Goal: Task Accomplishment & Management: Manage account settings

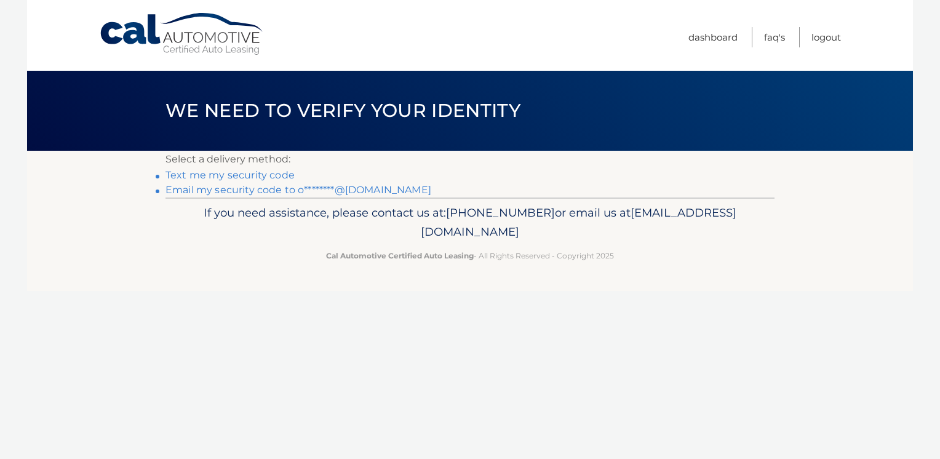
click at [352, 192] on link "Email my security code to o********@gmail.com" at bounding box center [298, 190] width 266 height 12
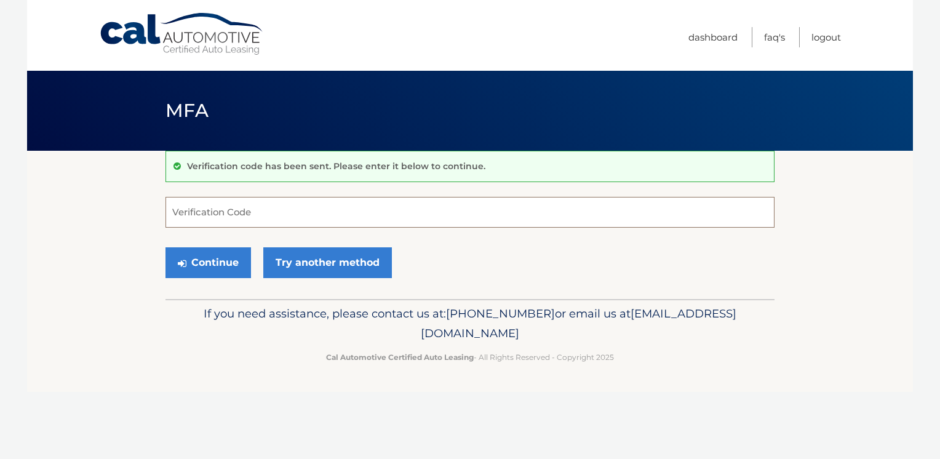
click at [351, 208] on input "Verification Code" at bounding box center [469, 212] width 609 height 31
click at [548, 200] on input "Verification Code" at bounding box center [469, 212] width 609 height 31
type input "303680"
click at [216, 259] on button "Continue" at bounding box center [207, 262] width 85 height 31
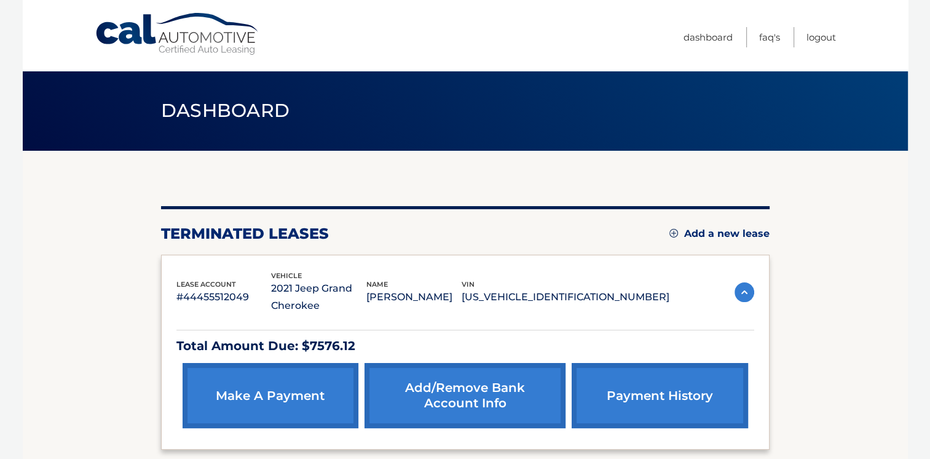
click at [681, 393] on link "payment history" at bounding box center [660, 395] width 176 height 65
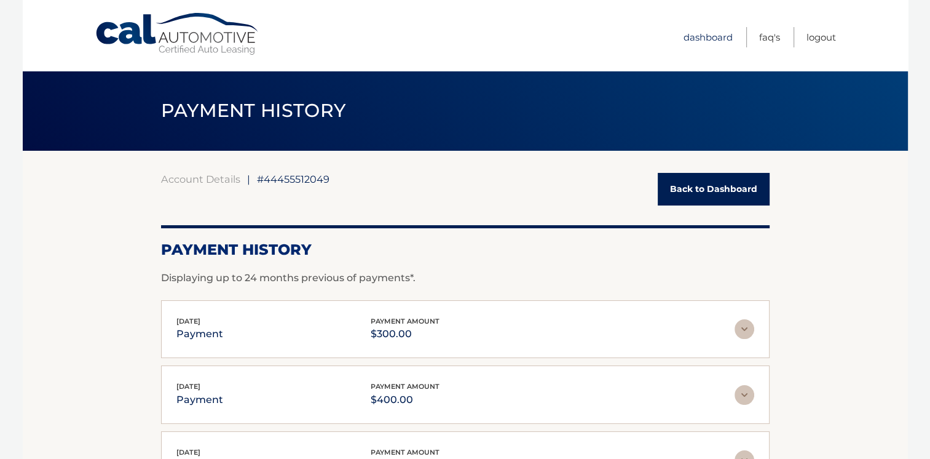
click at [713, 34] on link "Dashboard" at bounding box center [708, 37] width 49 height 20
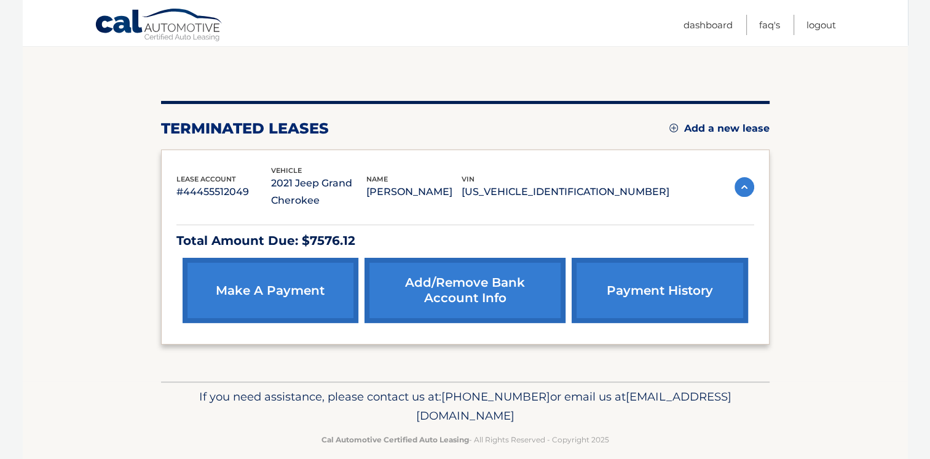
scroll to position [119, 0]
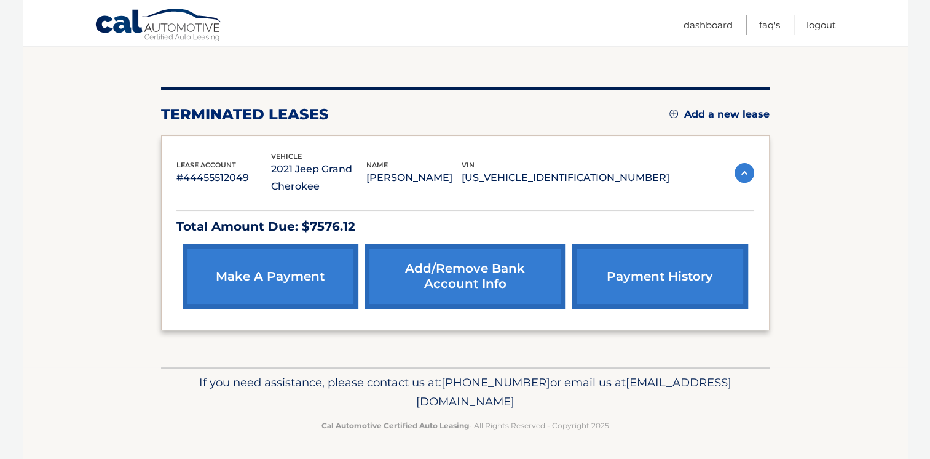
click at [300, 283] on link "make a payment" at bounding box center [271, 275] width 176 height 65
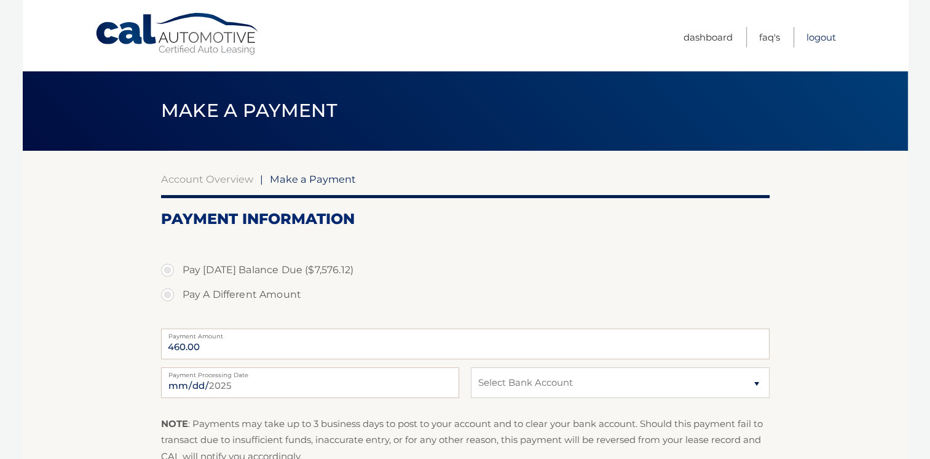
click at [821, 31] on link "Logout" at bounding box center [822, 37] width 30 height 20
